Goal: Information Seeking & Learning: Learn about a topic

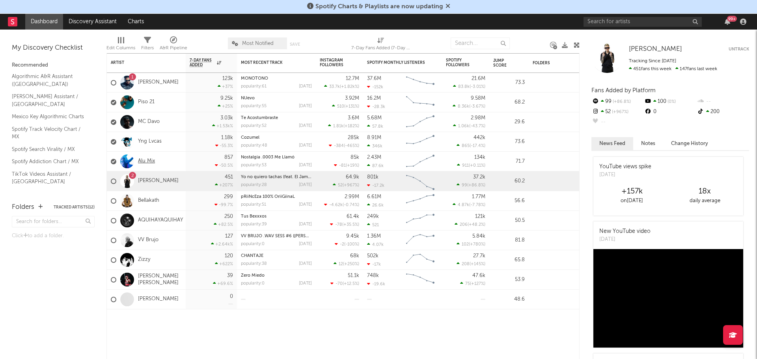
click at [149, 162] on link "Alu Mix" at bounding box center [146, 161] width 17 height 7
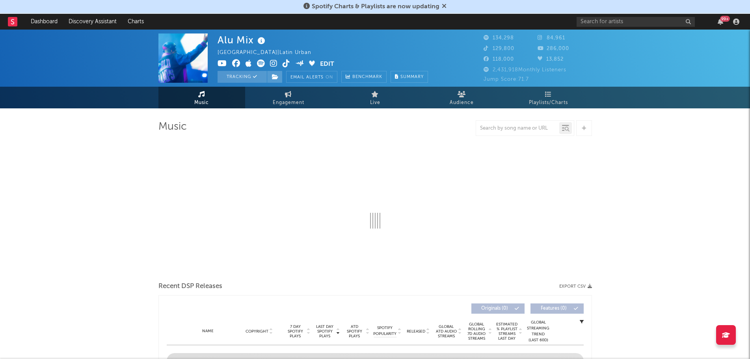
select select "6m"
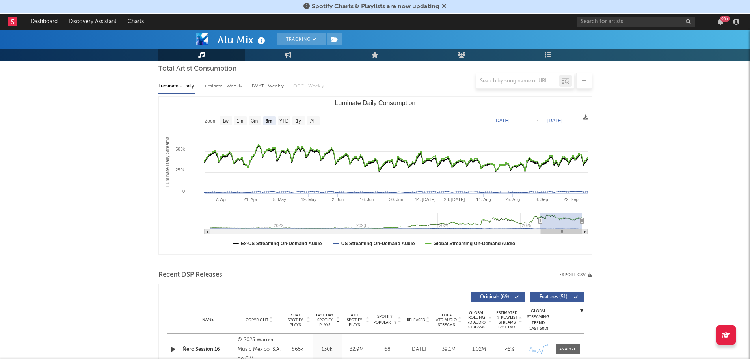
scroll to position [79, 0]
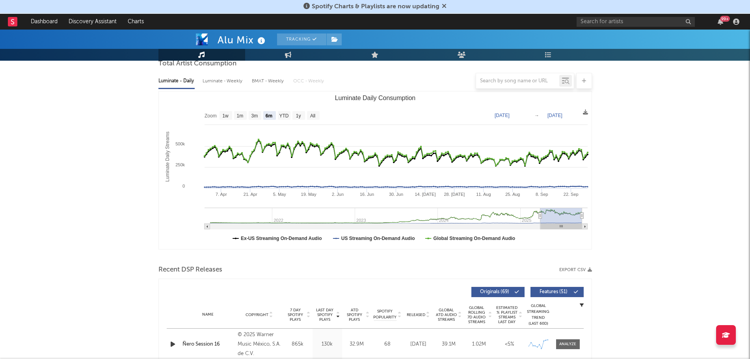
click at [720, 18] on div "99 +" at bounding box center [660, 22] width 166 height 16
click at [720, 24] on icon "button" at bounding box center [721, 22] width 6 height 6
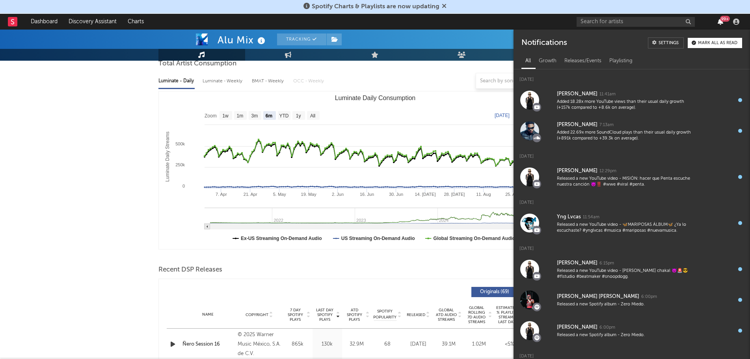
click at [720, 24] on icon "button" at bounding box center [721, 22] width 6 height 6
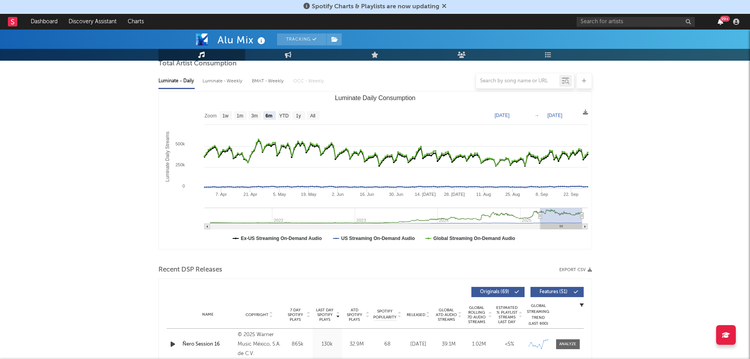
click at [720, 24] on icon "button" at bounding box center [721, 22] width 6 height 6
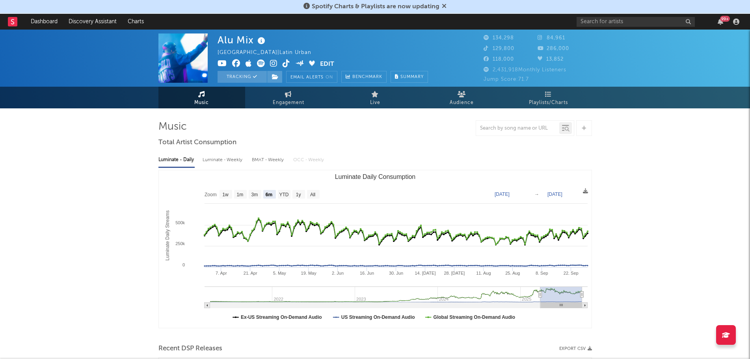
click at [296, 101] on span "Engagement" at bounding box center [289, 102] width 32 height 9
select select "1w"
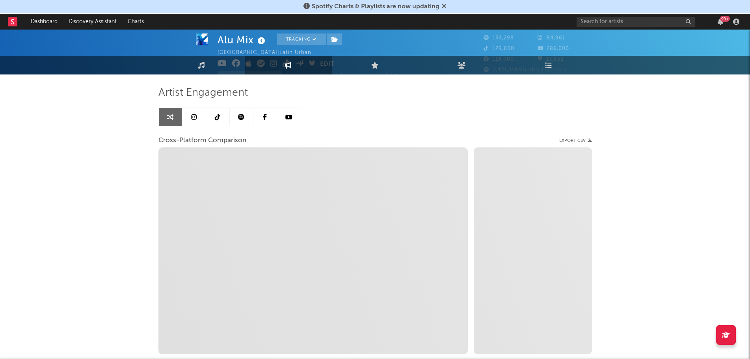
scroll to position [38, 0]
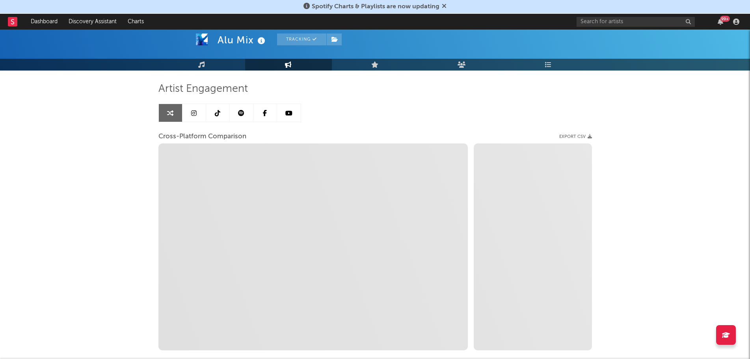
select select "1m"
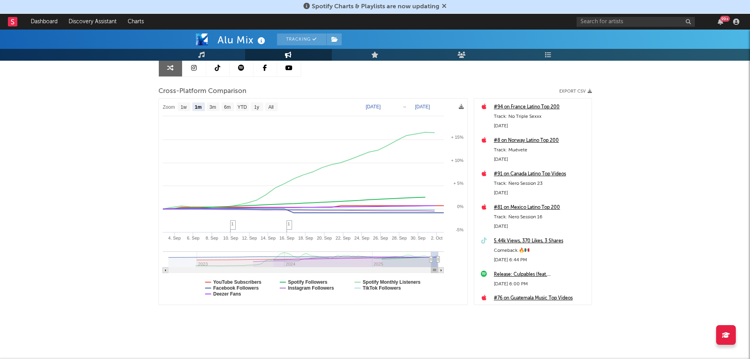
scroll to position [84, 0]
